Goal: Information Seeking & Learning: Understand process/instructions

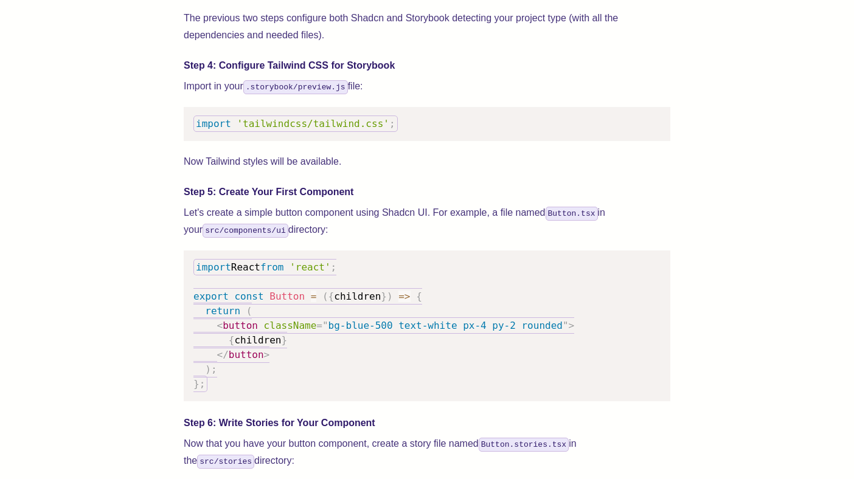
scroll to position [1528, 0]
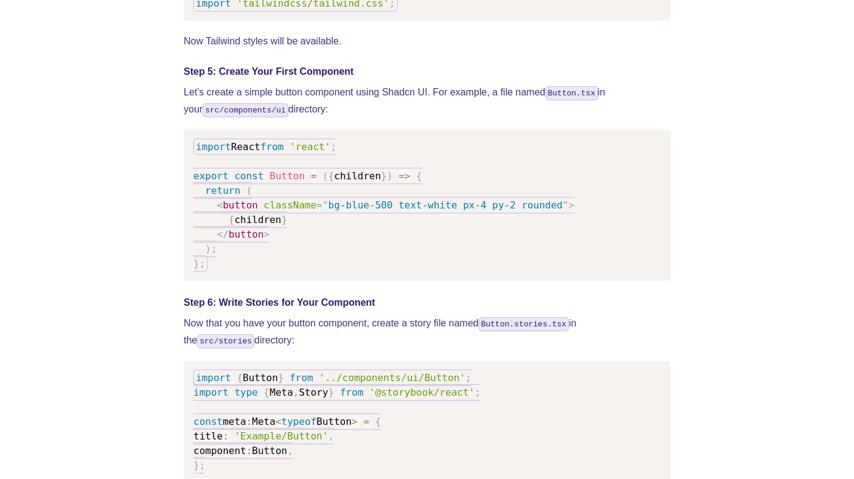
scroll to position [1641, 0]
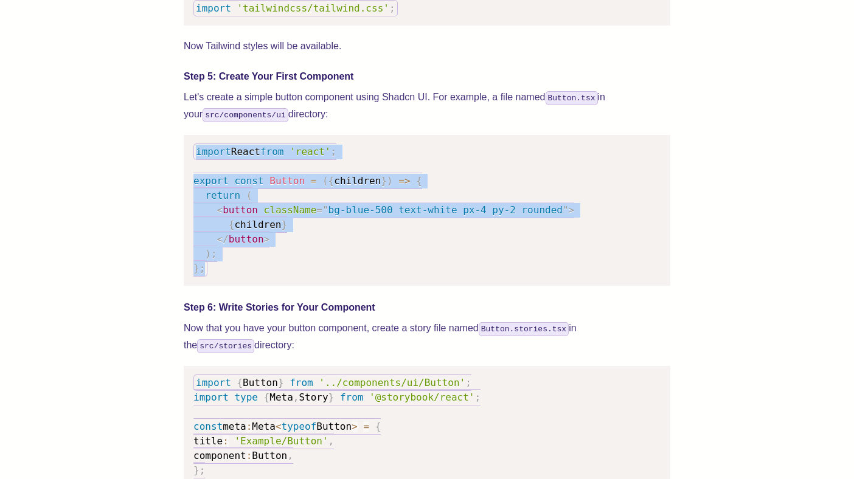
drag, startPoint x: 234, startPoint y: 288, endPoint x: 185, endPoint y: 170, distance: 127.3
click at [185, 170] on pre "import React from 'react' ; export const Button = ( { children } ) => { return …" at bounding box center [427, 210] width 487 height 151
copy code "import React from 'react' ; export const Button = ( { children } ) => { return …"
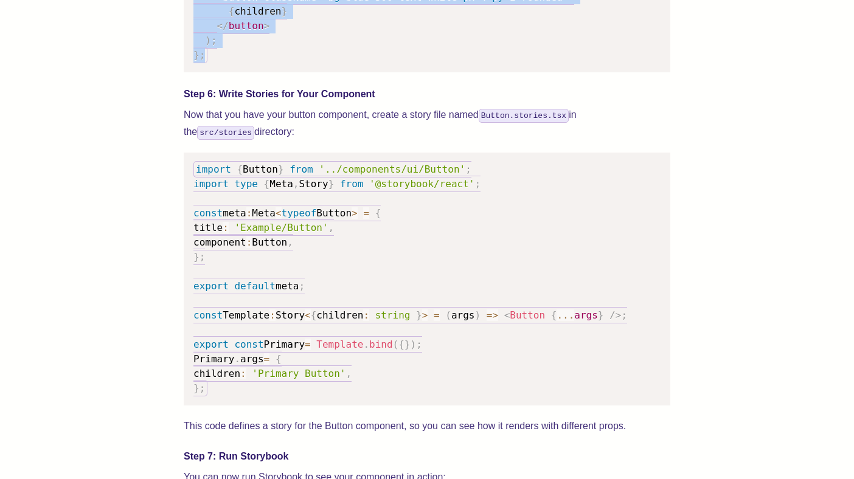
scroll to position [1856, 0]
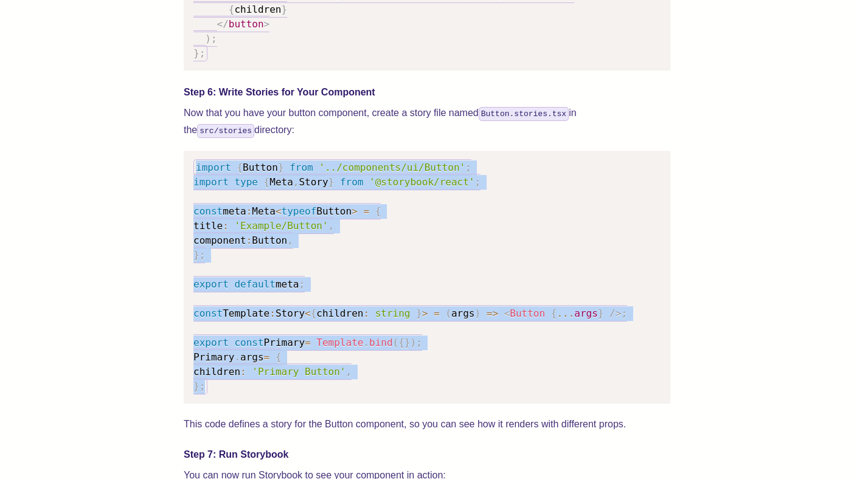
drag, startPoint x: 216, startPoint y: 399, endPoint x: 194, endPoint y: 181, distance: 219.4
click at [194, 181] on pre "import { Button } from '../components/ui/Button' ; import type { Meta , Story }…" at bounding box center [427, 277] width 487 height 253
copy code "import { Button } from '../components/ui/Button' ; import type { Meta , Story }…"
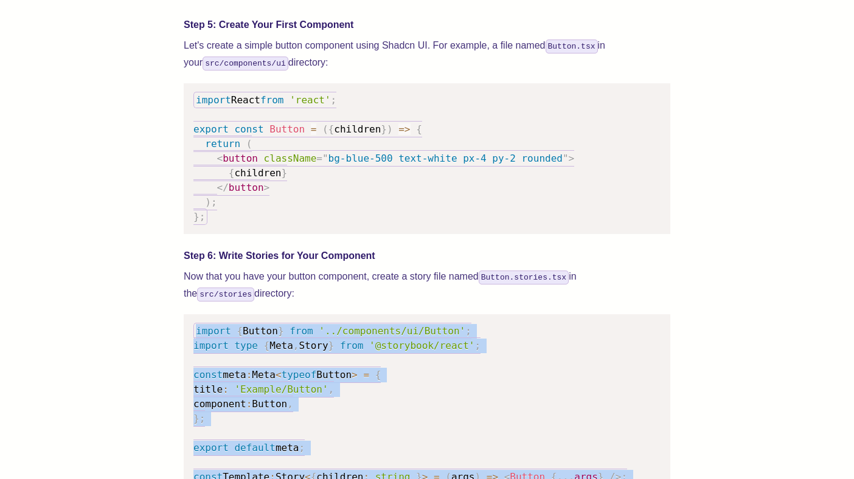
scroll to position [1690, 0]
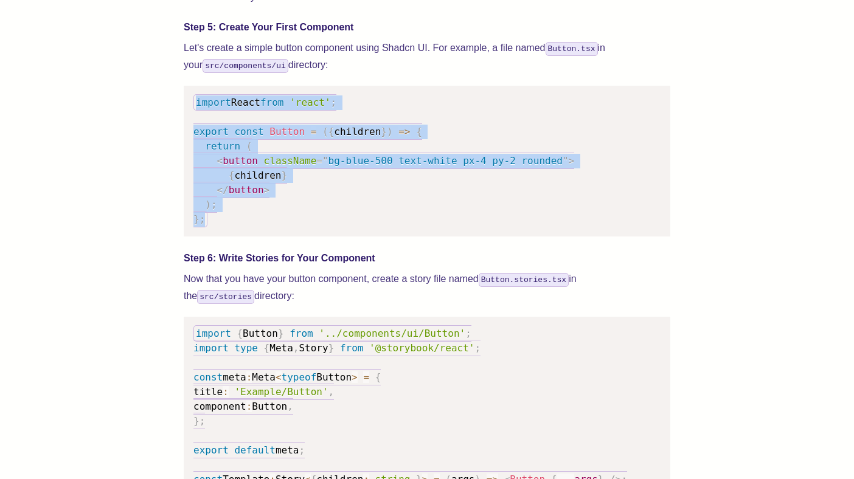
drag, startPoint x: 213, startPoint y: 235, endPoint x: 192, endPoint y: 121, distance: 115.6
click at [192, 121] on pre "import React from 'react' ; export const Button = ( { children } ) => { return …" at bounding box center [427, 161] width 487 height 151
copy code "import React from 'react' ; export const Button = ( { children } ) => { return …"
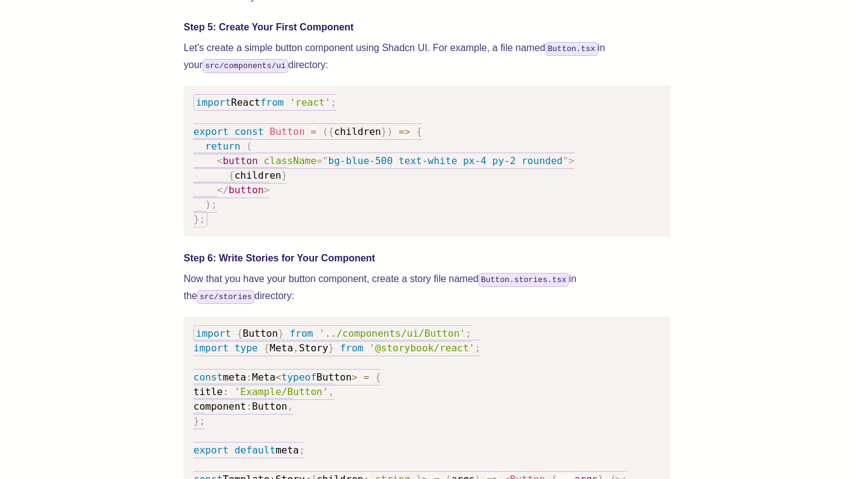
click at [282, 215] on pre "import React from 'react' ; export const Button = ( { children } ) => { return …" at bounding box center [427, 161] width 487 height 151
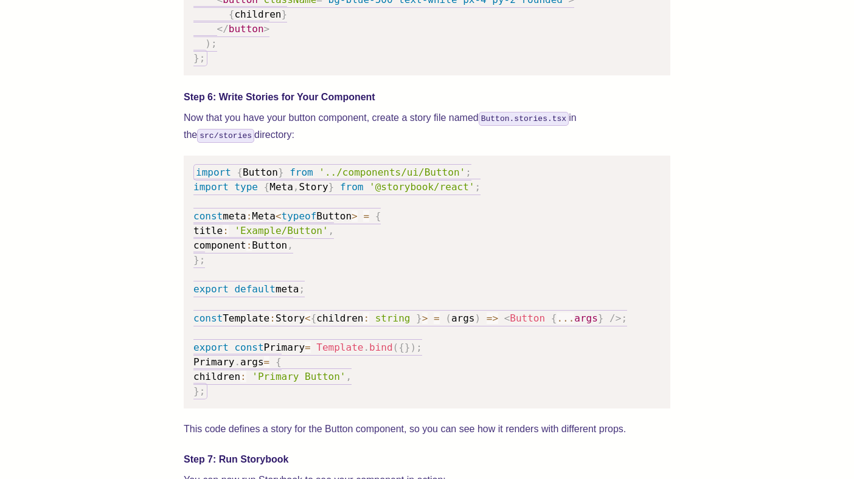
scroll to position [1852, 0]
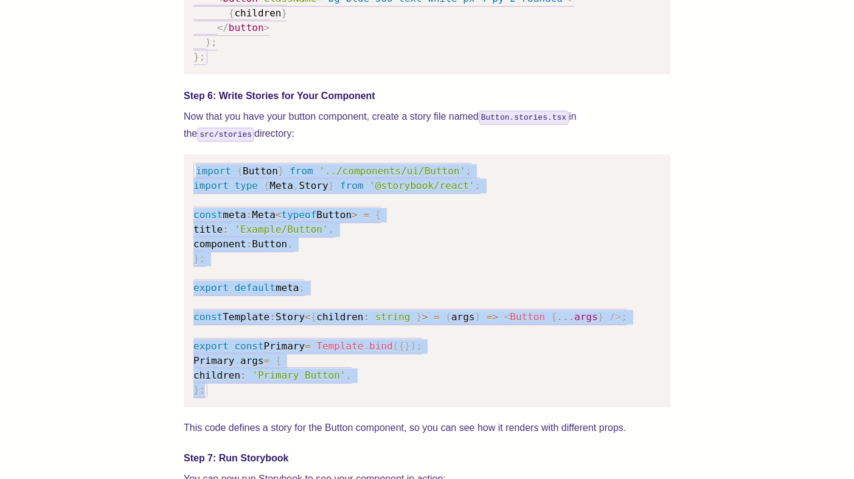
drag, startPoint x: 207, startPoint y: 408, endPoint x: 179, endPoint y: 185, distance: 224.3
click at [178, 185] on div "We wrote this guide to show you how to set up both Shadcn UI and Storybook to c…" at bounding box center [427, 139] width 757 height 3075
copy code "import { Button } from '../components/ui/Button' ; import type { Meta , Story }…"
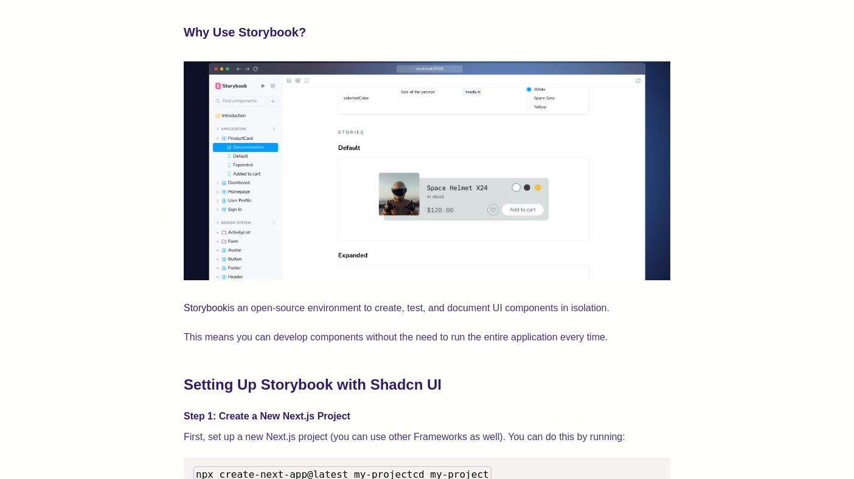
scroll to position [820, 0]
